Goal: Task Accomplishment & Management: Use online tool/utility

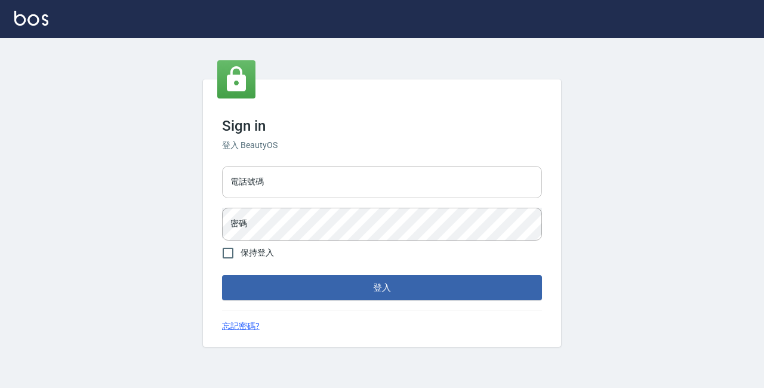
click at [317, 197] on input "電話號碼" at bounding box center [382, 182] width 320 height 32
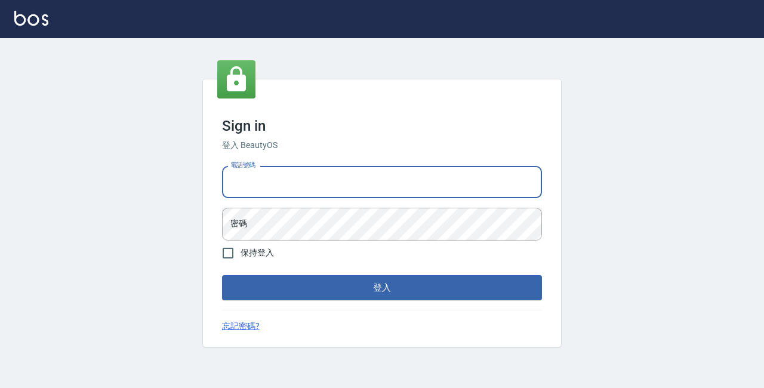
type input "89729295"
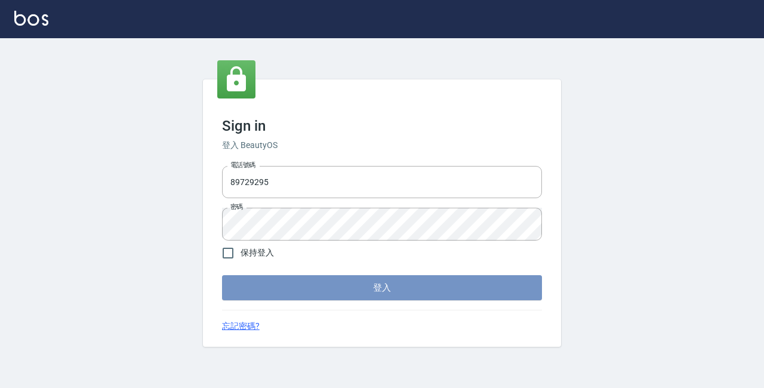
click at [355, 283] on button "登入" at bounding box center [382, 287] width 320 height 25
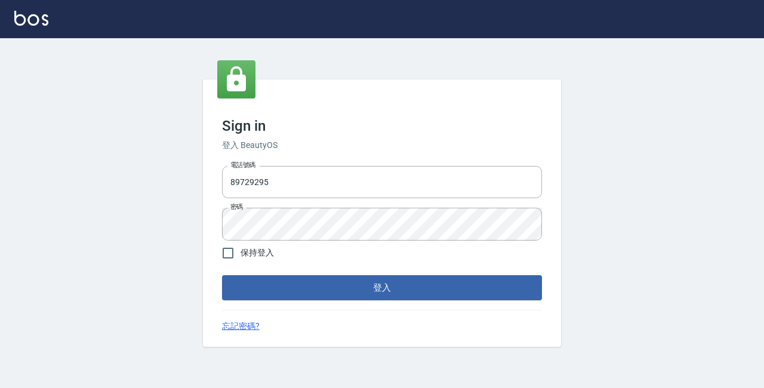
click at [305, 246] on form "電話號碼 [PHONE_NUMBER] 電話號碼 密碼 密碼 保持登入 登入" at bounding box center [382, 230] width 320 height 139
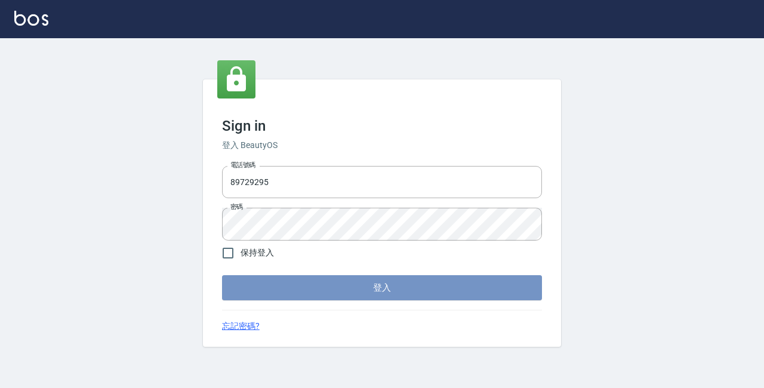
click at [303, 294] on button "登入" at bounding box center [382, 287] width 320 height 25
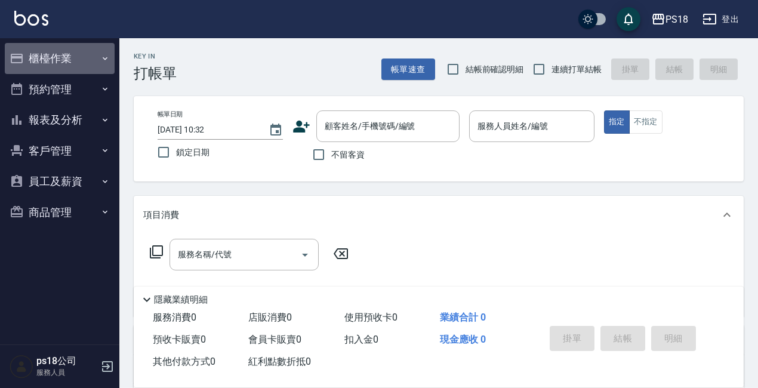
click at [45, 62] on button "櫃檯作業" at bounding box center [60, 58] width 110 height 31
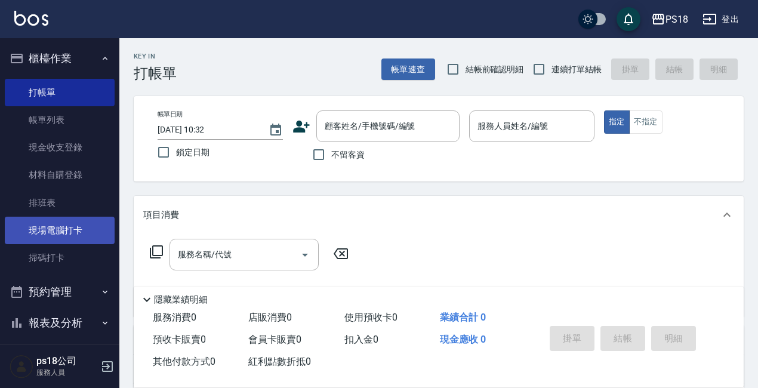
click at [54, 233] on link "現場電腦打卡" at bounding box center [60, 230] width 110 height 27
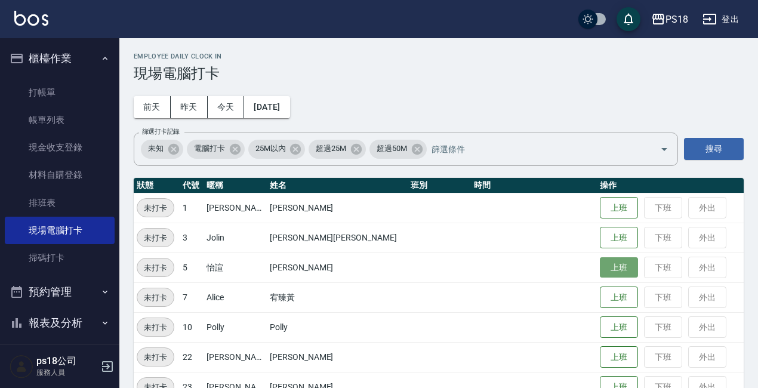
click at [600, 272] on button "上班" at bounding box center [619, 267] width 38 height 21
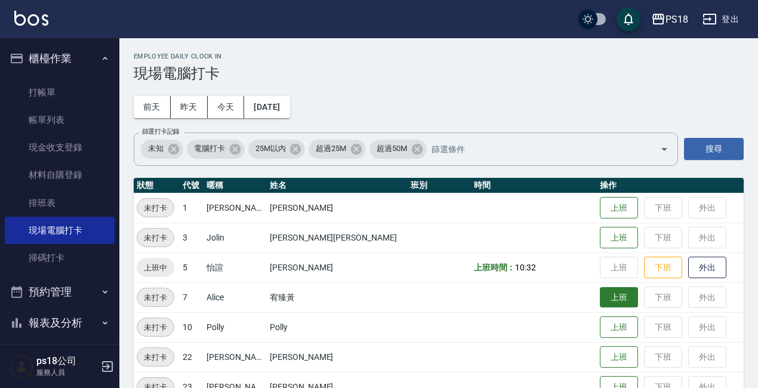
click at [600, 301] on button "上班" at bounding box center [619, 297] width 38 height 21
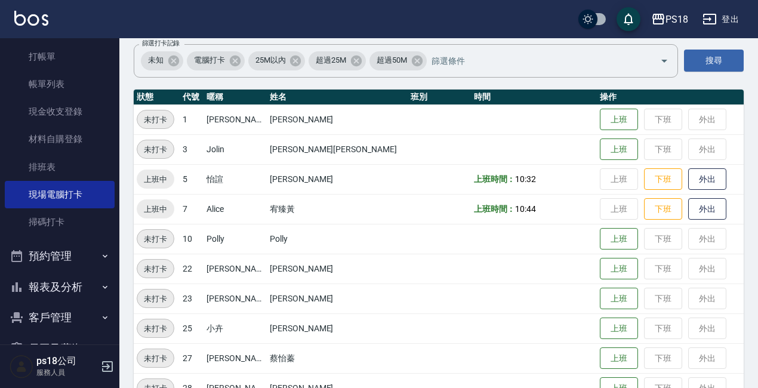
scroll to position [100, 0]
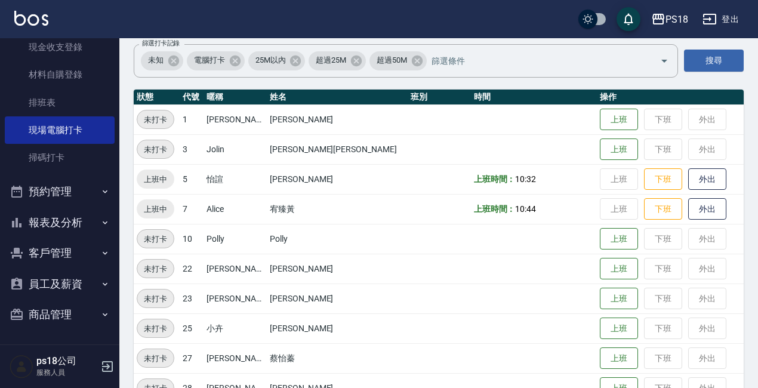
click at [67, 220] on button "報表及分析" at bounding box center [60, 222] width 110 height 31
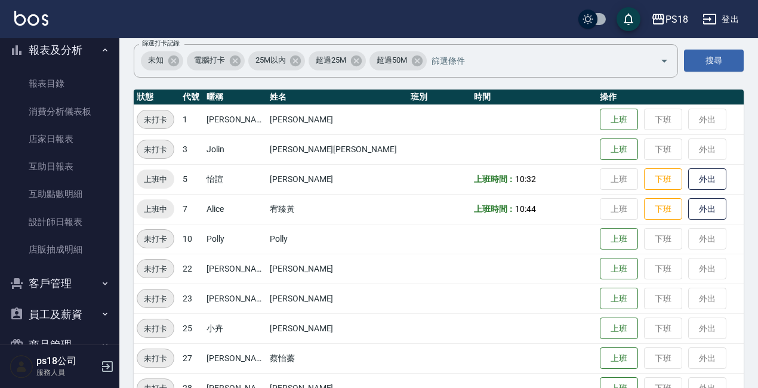
scroll to position [279, 0]
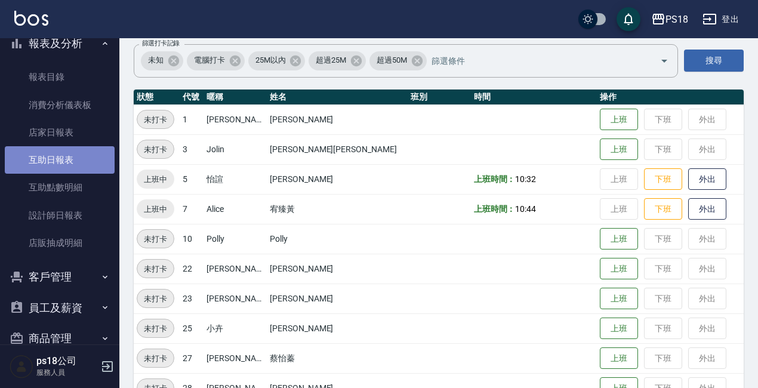
click at [60, 160] on link "互助日報表" at bounding box center [60, 159] width 110 height 27
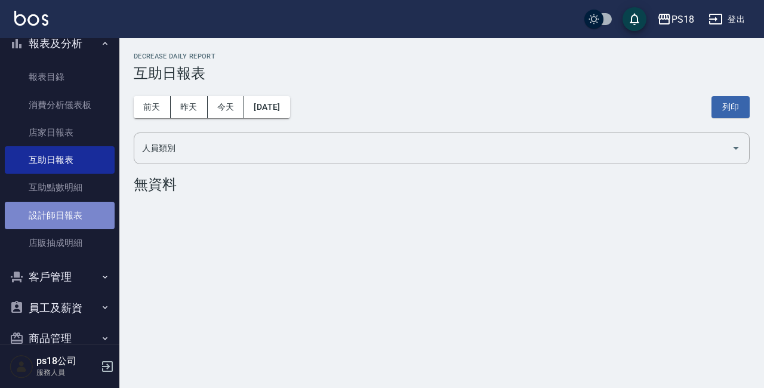
click at [65, 210] on link "設計師日報表" at bounding box center [60, 215] width 110 height 27
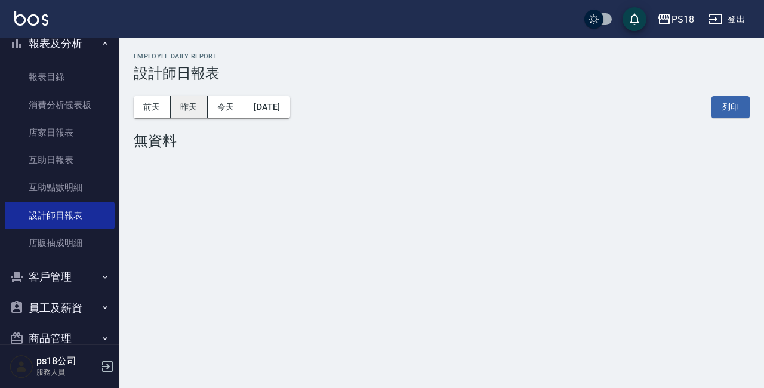
click at [189, 101] on button "昨天" at bounding box center [189, 107] width 37 height 22
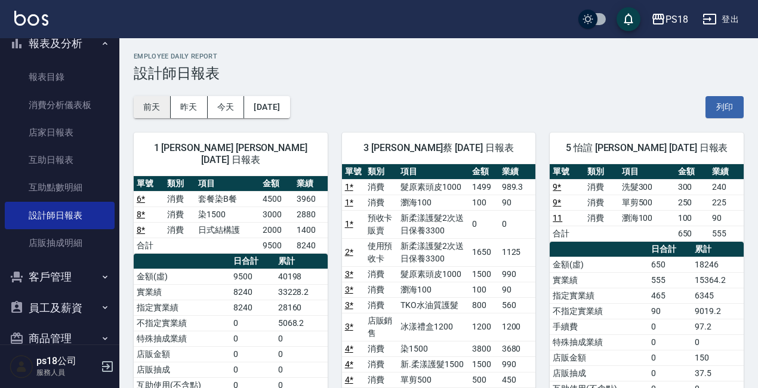
click at [156, 104] on button "前天" at bounding box center [152, 107] width 37 height 22
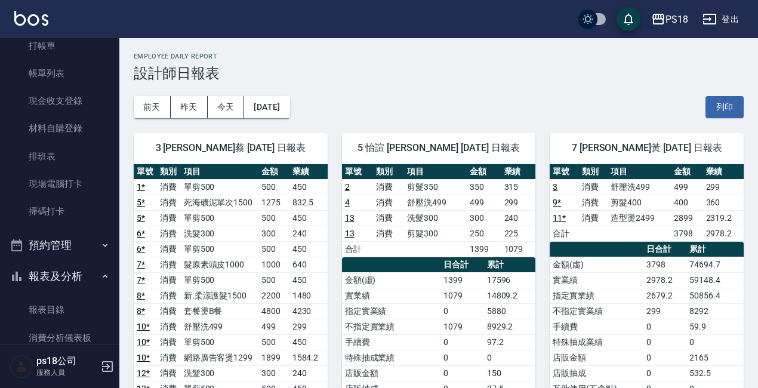
scroll to position [41, 0]
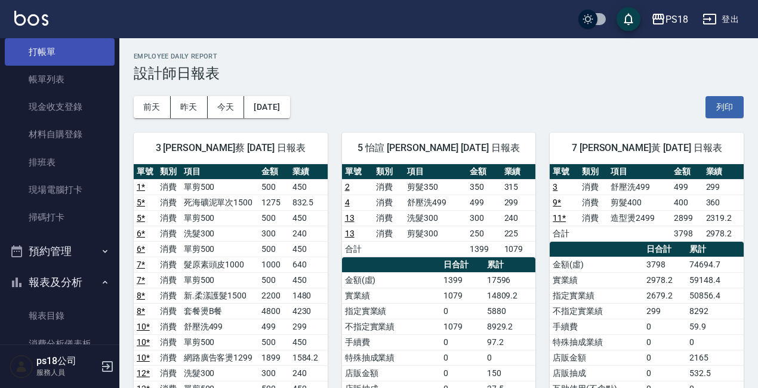
click at [65, 48] on link "打帳單" at bounding box center [60, 51] width 110 height 27
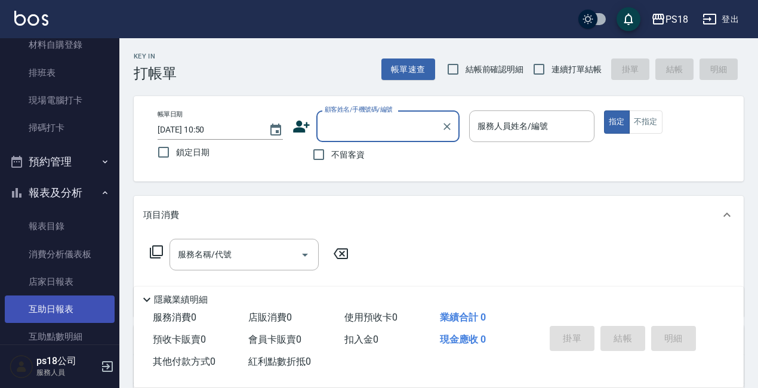
scroll to position [220, 0]
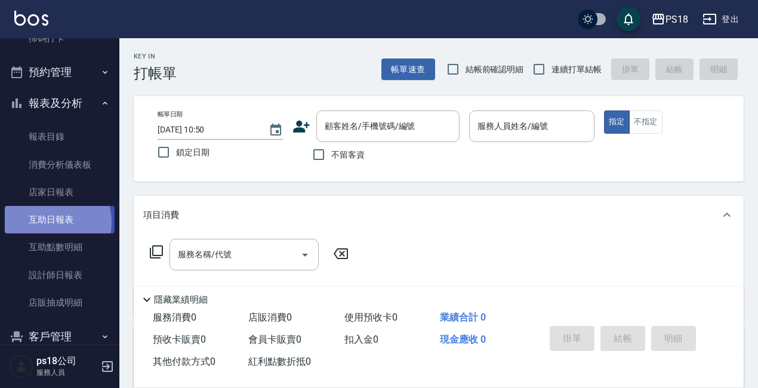
click at [48, 222] on link "互助日報表" at bounding box center [60, 219] width 110 height 27
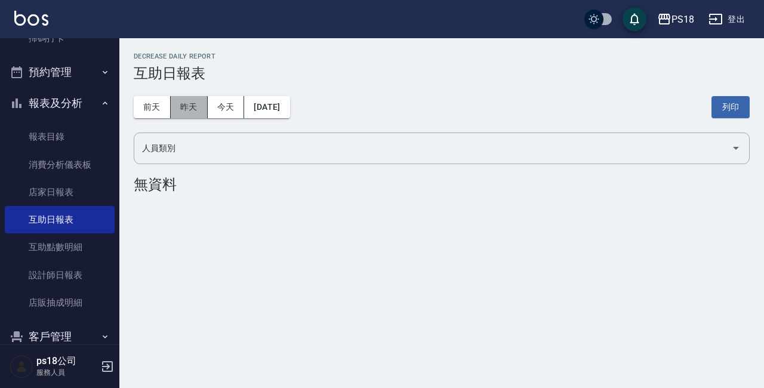
click at [182, 104] on button "昨天" at bounding box center [189, 107] width 37 height 22
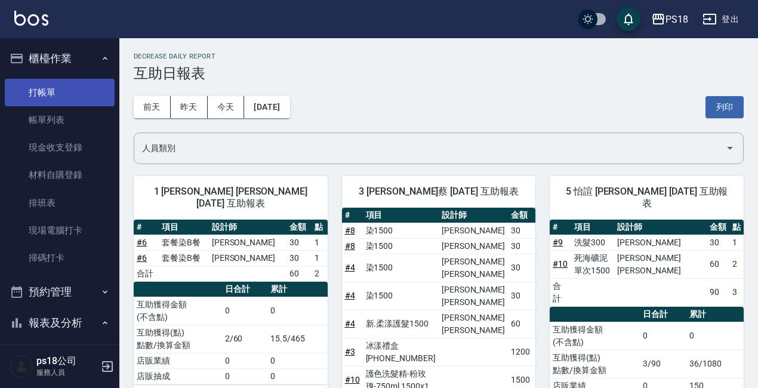
click at [39, 91] on link "打帳單" at bounding box center [60, 92] width 110 height 27
